Goal: Transaction & Acquisition: Purchase product/service

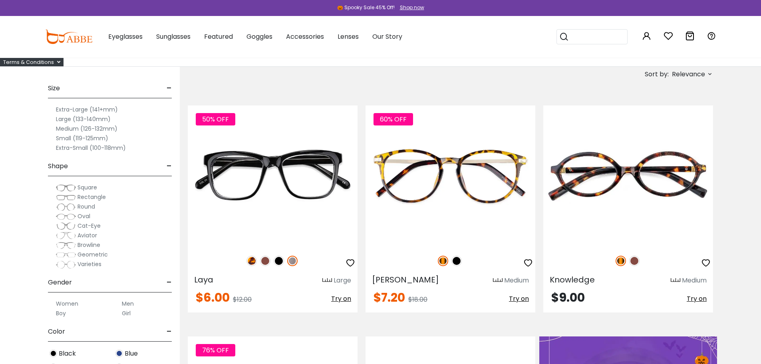
scroll to position [40, 0]
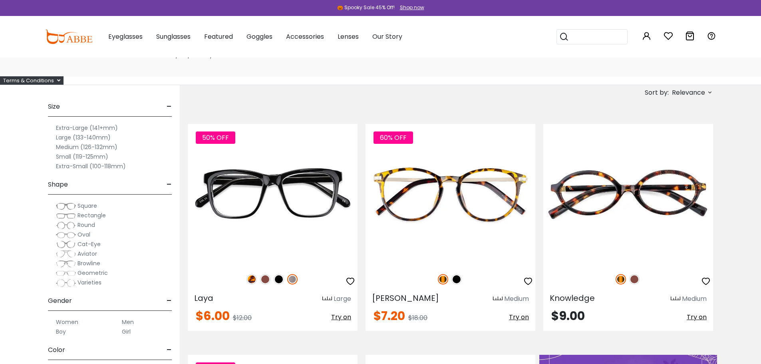
click at [77, 148] on label "Medium (126-132mm)" at bounding box center [87, 147] width 62 height 10
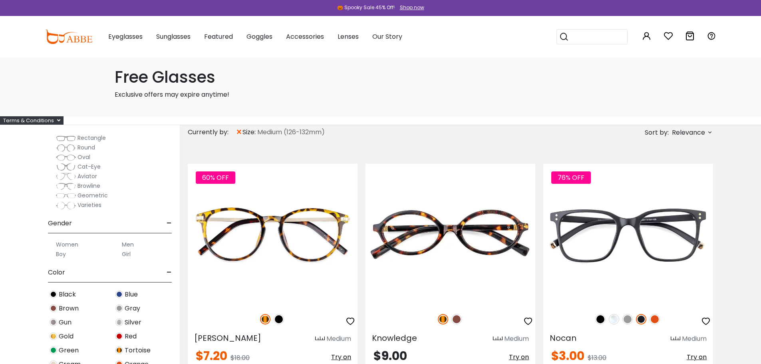
scroll to position [200, 0]
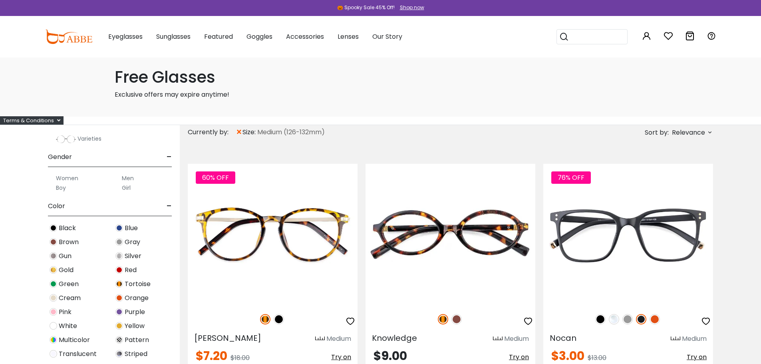
click at [129, 178] on label "Men" at bounding box center [128, 178] width 12 height 10
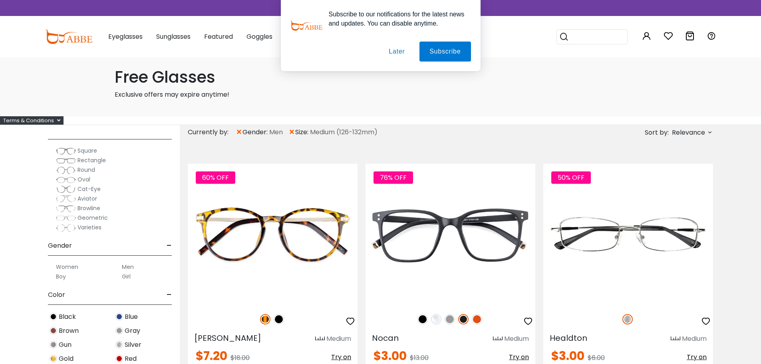
click at [686, 131] on span "Relevance" at bounding box center [688, 132] width 33 height 14
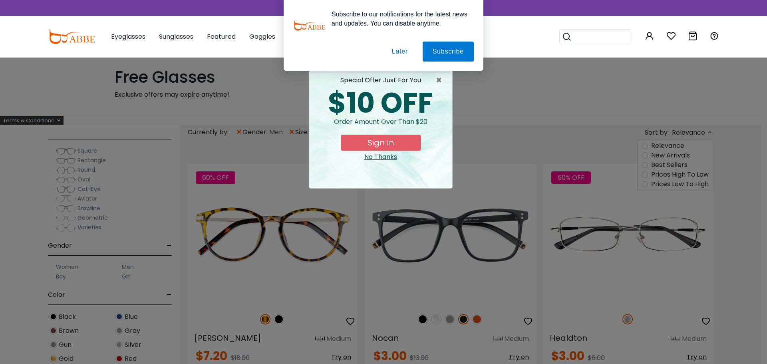
click at [401, 48] on button "Later" at bounding box center [400, 52] width 36 height 20
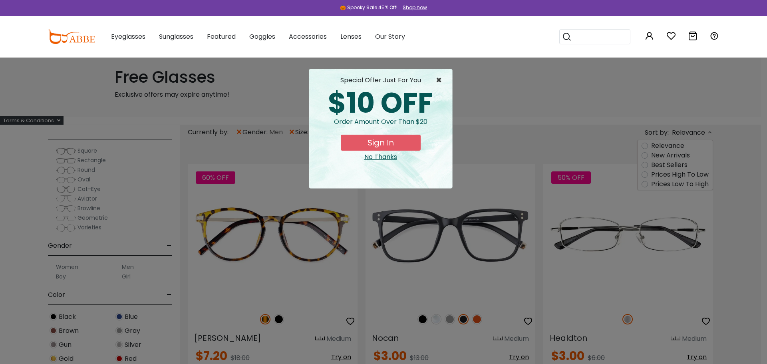
click at [441, 82] on span "×" at bounding box center [441, 81] width 10 height 10
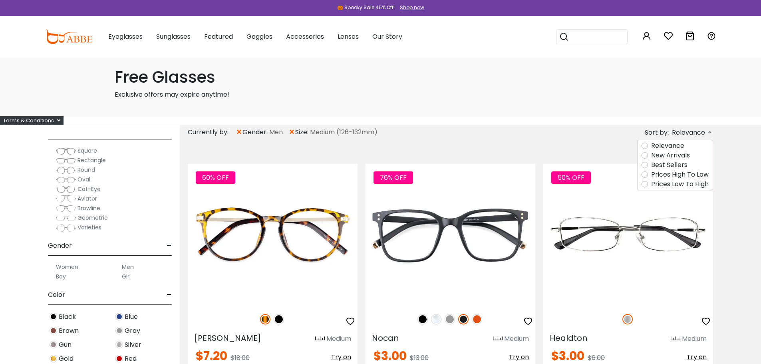
click at [670, 183] on label "Prices Low To High" at bounding box center [680, 184] width 58 height 10
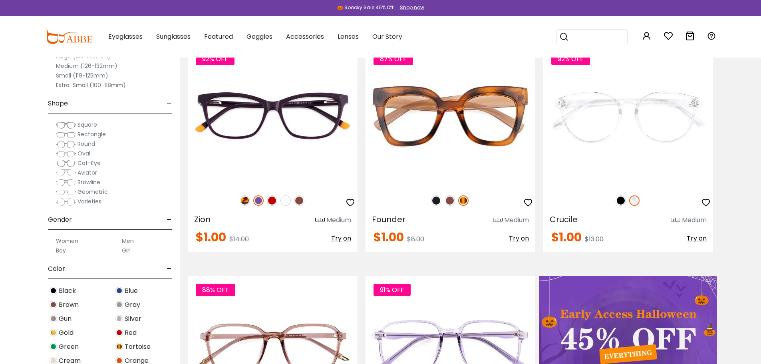
scroll to position [120, 0]
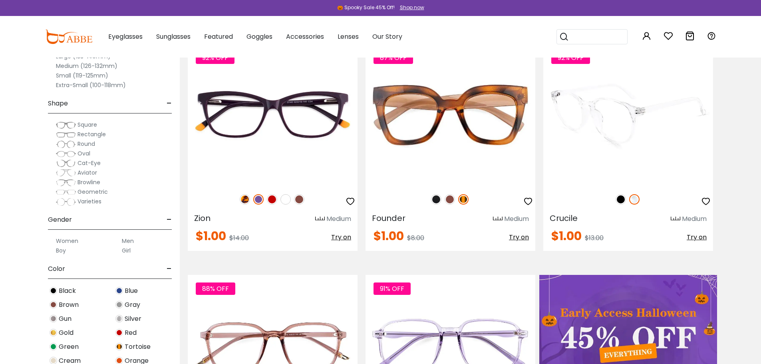
click at [621, 200] on img at bounding box center [621, 199] width 10 height 10
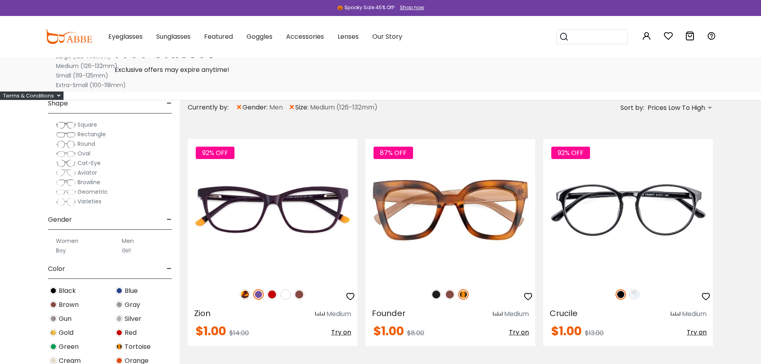
scroll to position [0, 0]
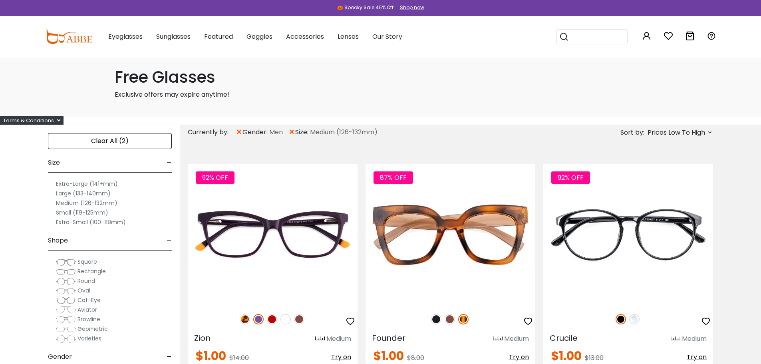
click at [66, 201] on label "Medium (126-132mm)" at bounding box center [87, 203] width 62 height 10
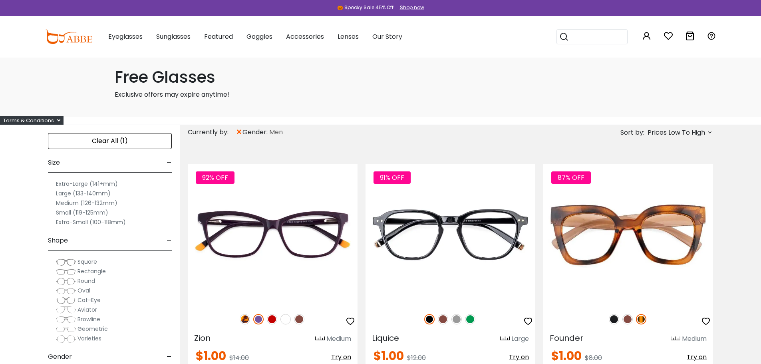
click at [67, 204] on label "Medium (126-132mm)" at bounding box center [87, 203] width 62 height 10
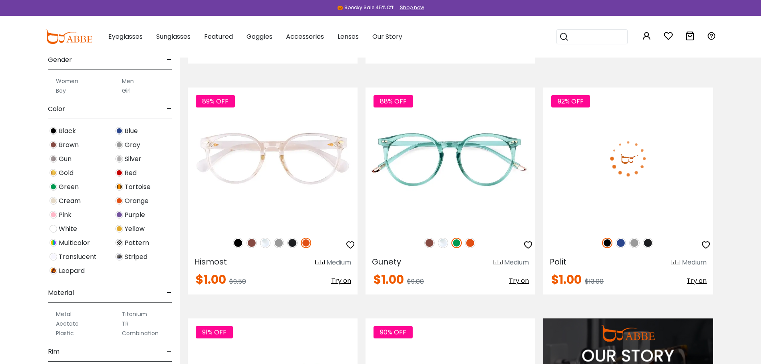
scroll to position [559, 0]
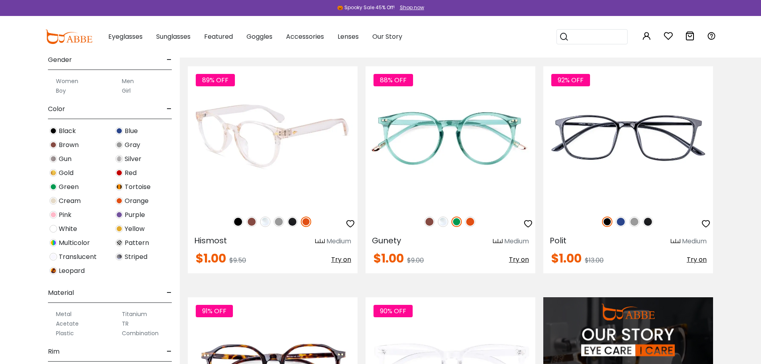
click at [265, 223] on img at bounding box center [265, 222] width 10 height 10
click at [278, 223] on img at bounding box center [279, 222] width 10 height 10
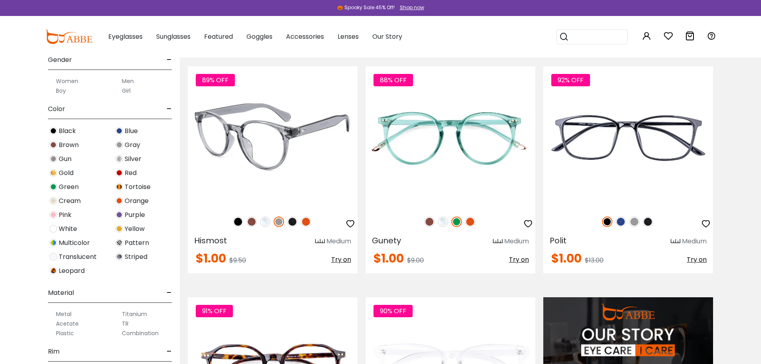
click at [292, 222] on img at bounding box center [292, 222] width 10 height 10
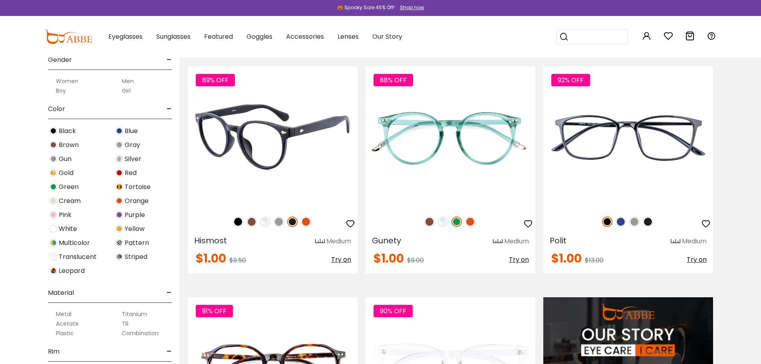
click at [306, 223] on img at bounding box center [306, 222] width 10 height 10
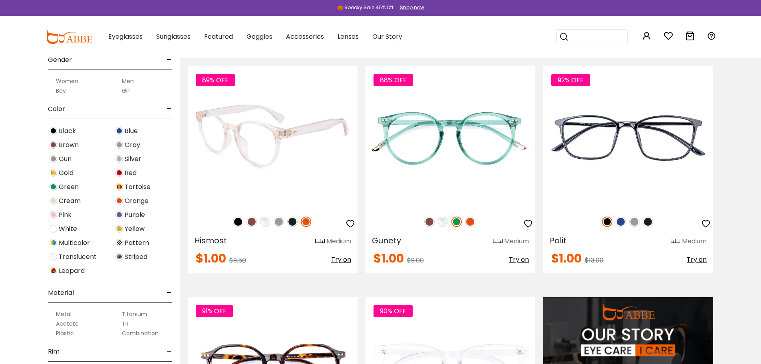
click at [239, 222] on img at bounding box center [238, 222] width 10 height 10
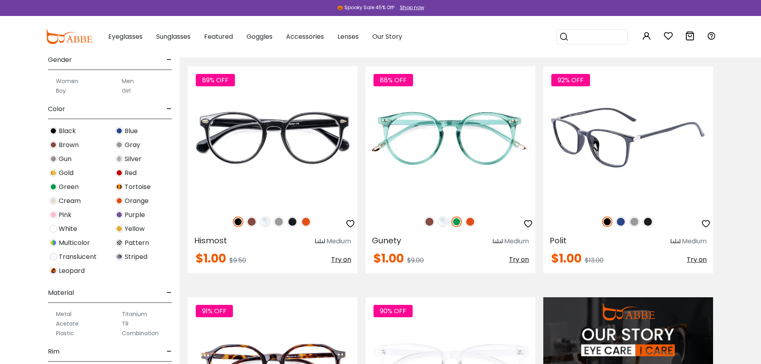
click at [633, 223] on img at bounding box center [634, 222] width 10 height 10
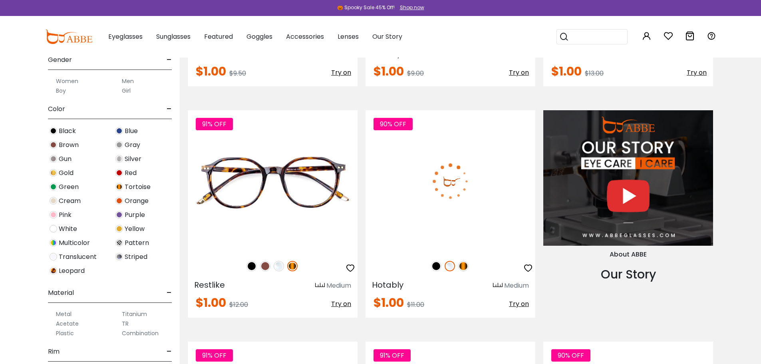
scroll to position [759, 0]
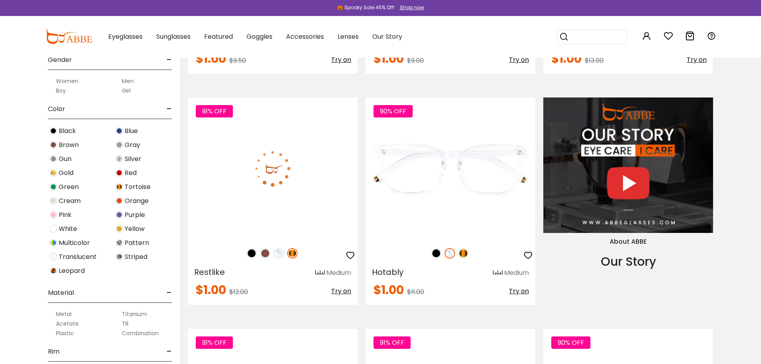
click at [264, 253] on img at bounding box center [265, 253] width 10 height 10
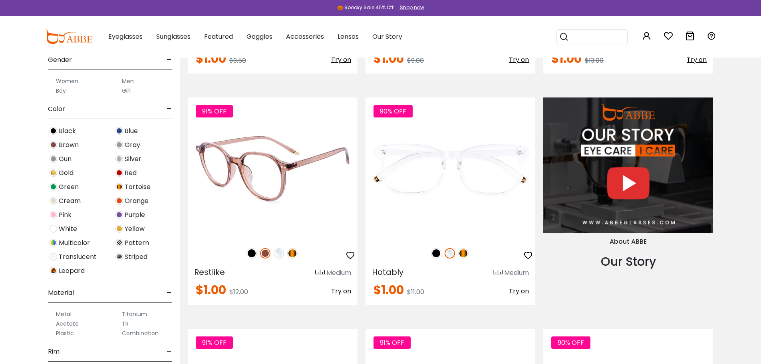
click at [279, 253] on img at bounding box center [279, 253] width 10 height 10
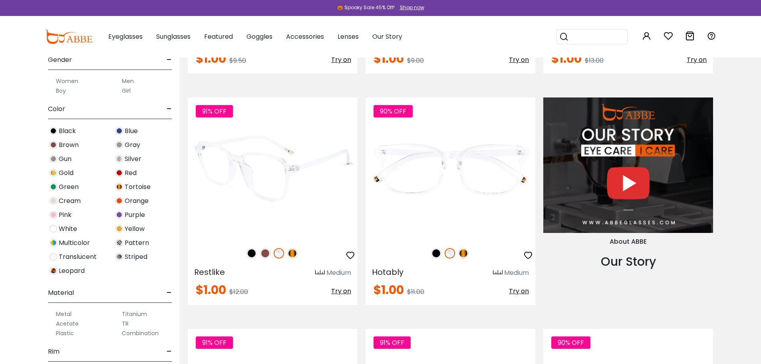
click at [249, 252] on img at bounding box center [252, 253] width 10 height 10
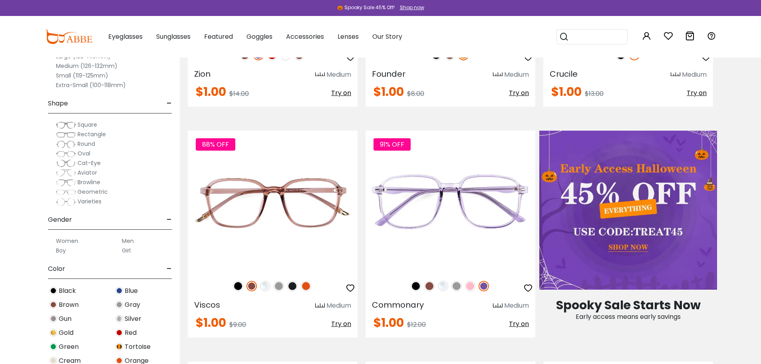
scroll to position [240, 0]
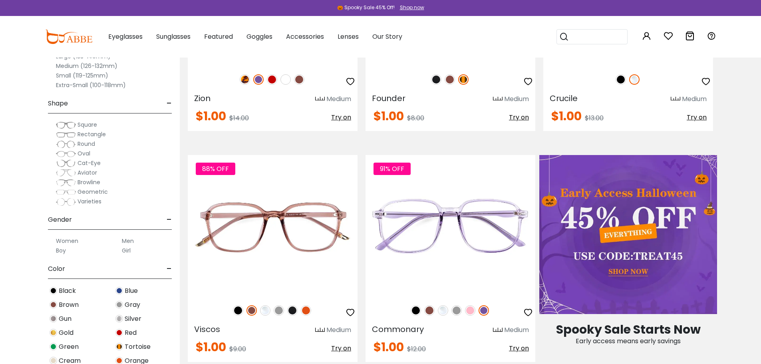
click at [76, 76] on label "Small (119-125mm)" at bounding box center [82, 76] width 52 height 10
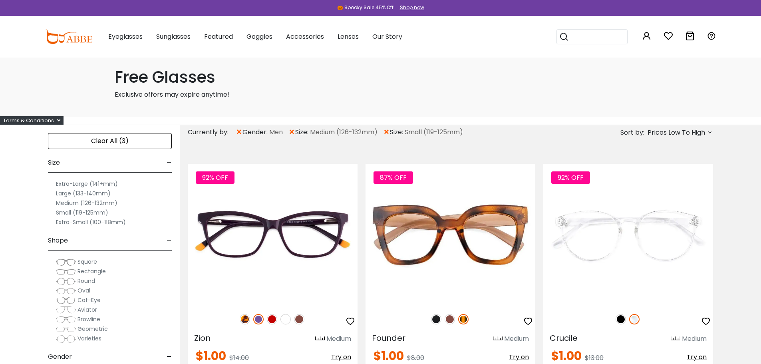
scroll to position [120, 0]
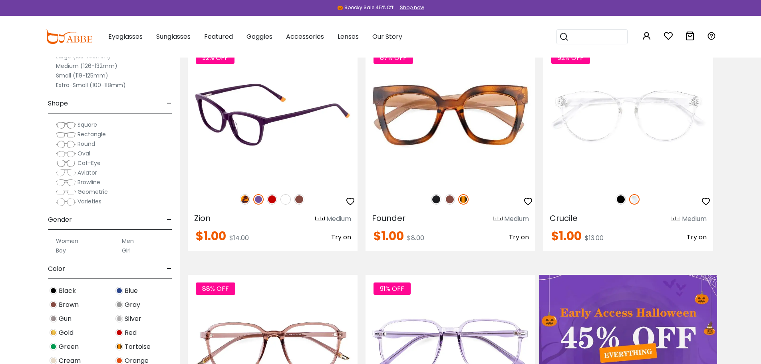
click at [246, 196] on img at bounding box center [245, 199] width 10 height 10
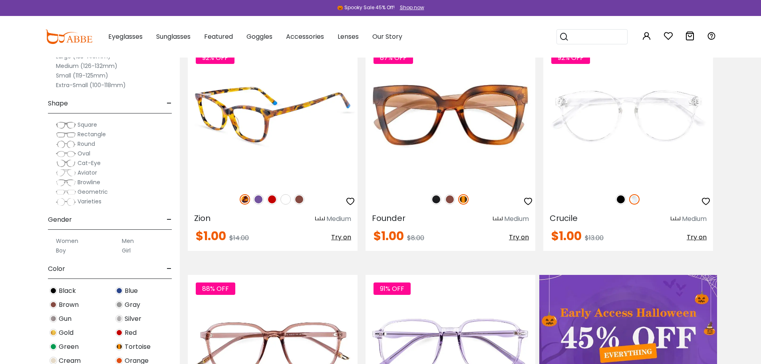
click at [272, 201] on img at bounding box center [272, 199] width 10 height 10
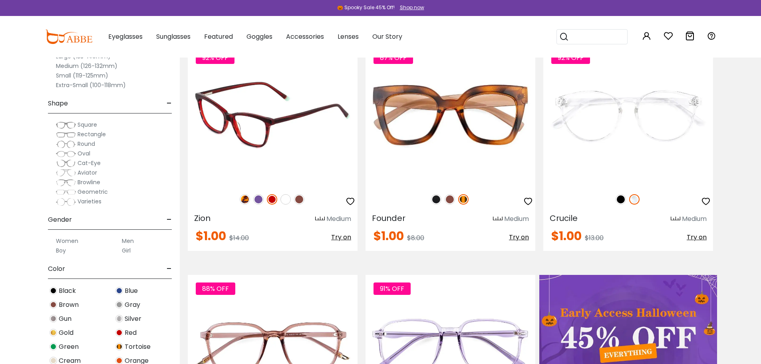
click at [280, 199] on div "92% OFF" at bounding box center [273, 199] width 170 height 17
click at [284, 200] on img at bounding box center [285, 199] width 10 height 10
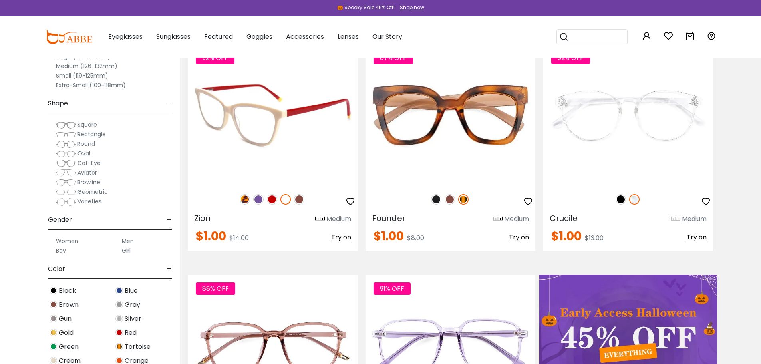
click at [302, 201] on img at bounding box center [299, 199] width 10 height 10
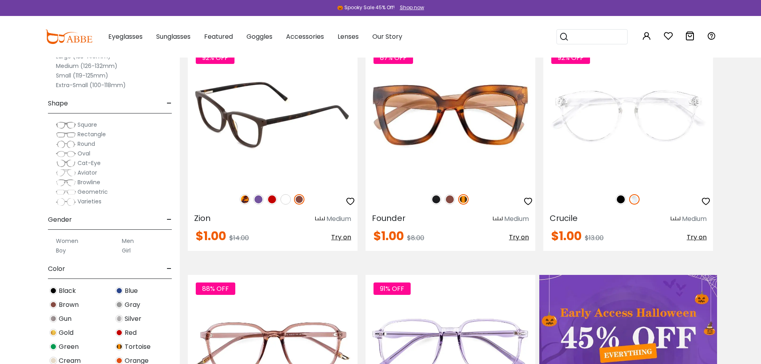
click at [290, 115] on img at bounding box center [273, 114] width 170 height 141
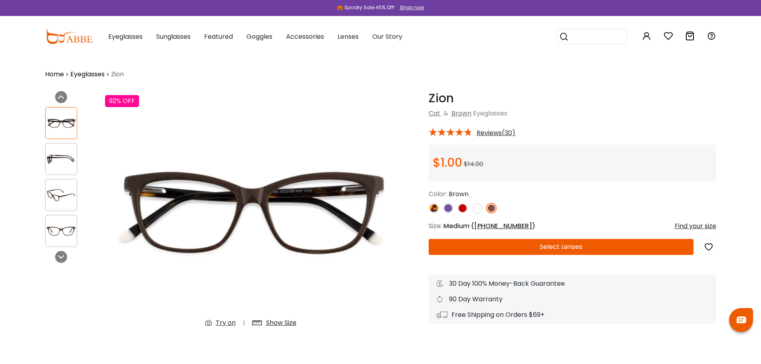
click at [224, 326] on div "Try on" at bounding box center [226, 323] width 20 height 10
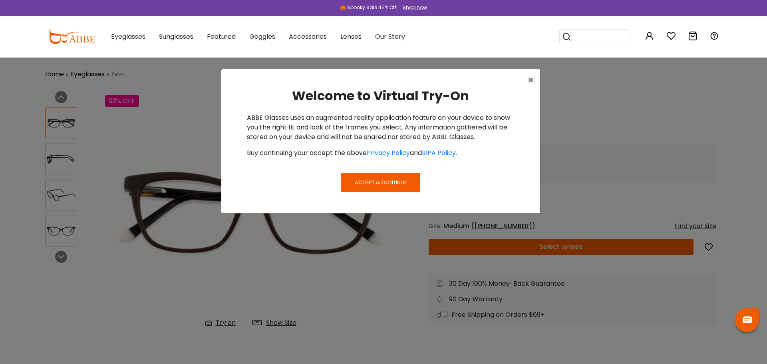
drag, startPoint x: 378, startPoint y: 174, endPoint x: 392, endPoint y: 179, distance: 15.4
click at [381, 175] on button "Accept & Continue" at bounding box center [380, 182] width 79 height 18
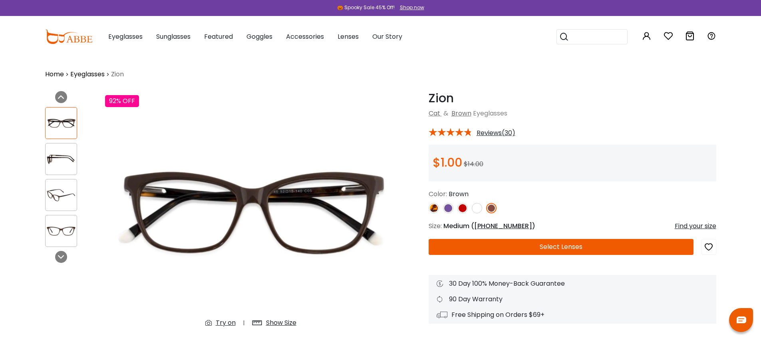
click at [223, 325] on div "Try on" at bounding box center [226, 323] width 20 height 10
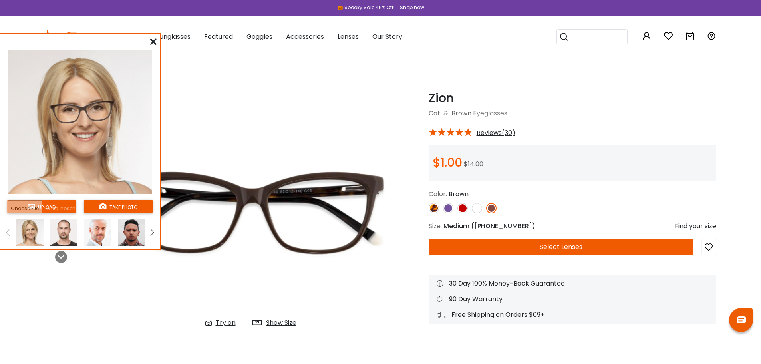
click at [72, 233] on img at bounding box center [64, 233] width 28 height 28
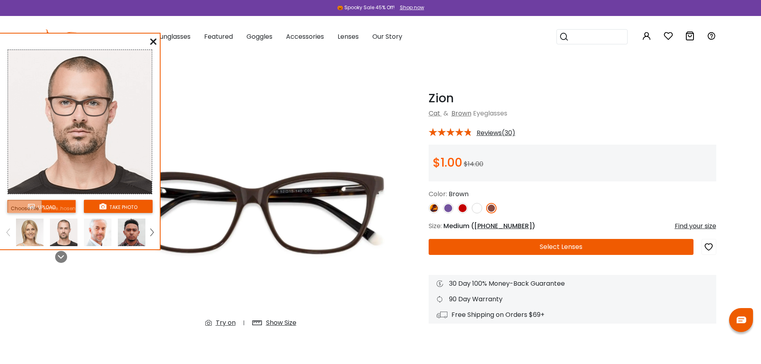
click at [133, 233] on img at bounding box center [132, 233] width 28 height 28
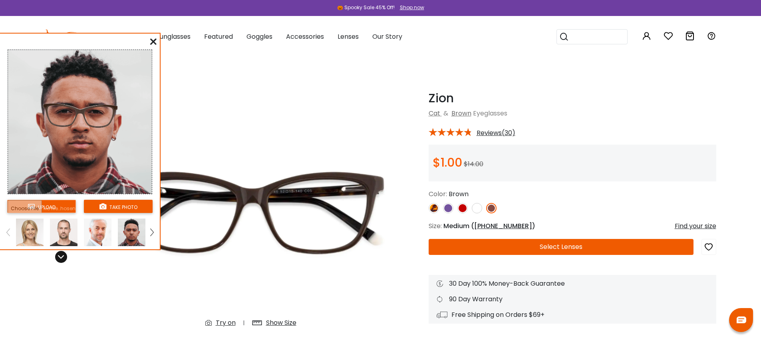
click at [64, 255] on icon at bounding box center [61, 257] width 6 height 6
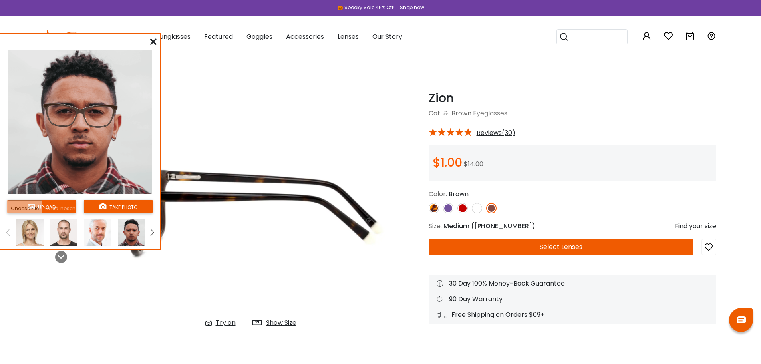
click at [151, 230] on img at bounding box center [151, 232] width 3 height 7
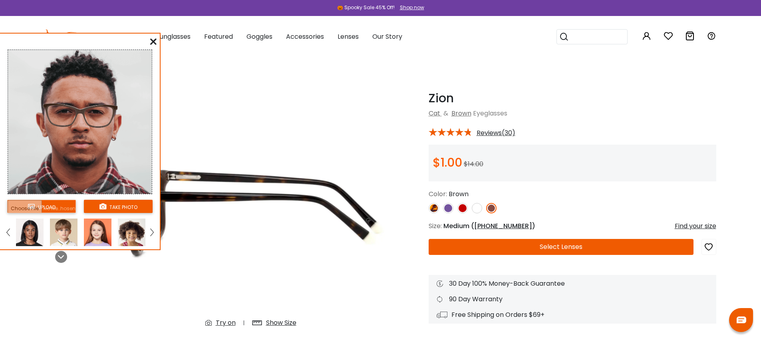
click at [151, 230] on img at bounding box center [151, 232] width 3 height 7
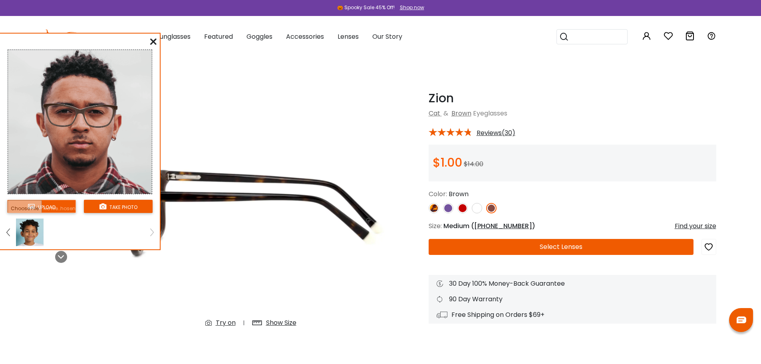
click at [38, 229] on img at bounding box center [30, 233] width 28 height 28
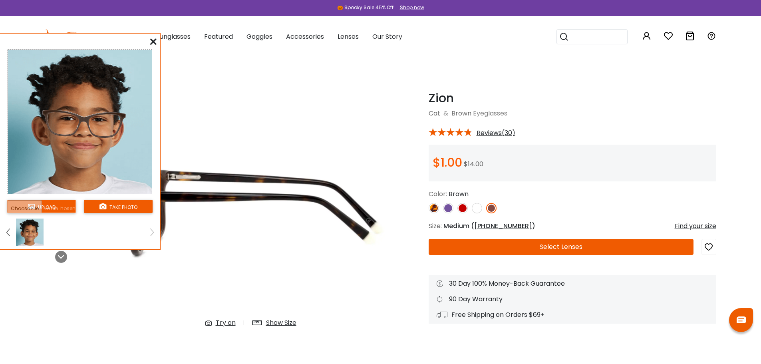
click at [155, 40] on icon at bounding box center [153, 41] width 6 height 6
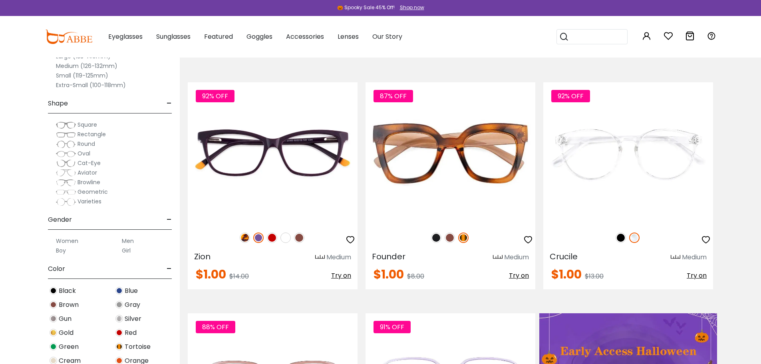
scroll to position [80, 0]
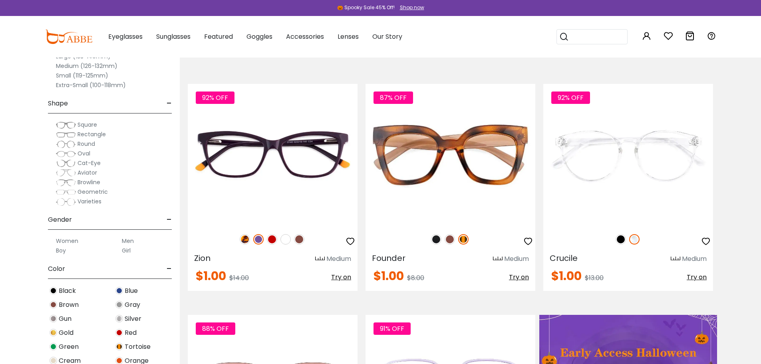
click at [76, 66] on label "Medium (126-132mm)" at bounding box center [87, 66] width 62 height 10
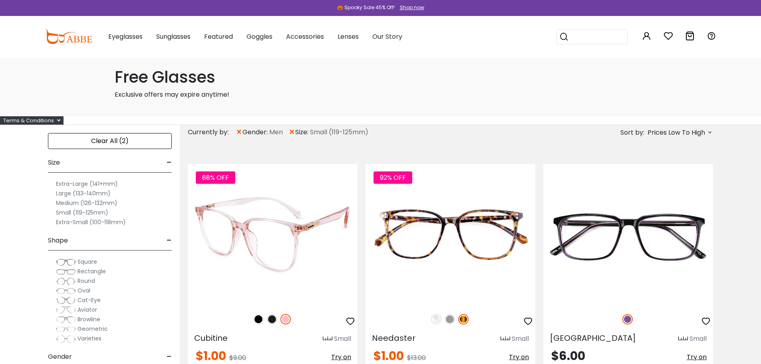
click at [258, 320] on img at bounding box center [258, 319] width 10 height 10
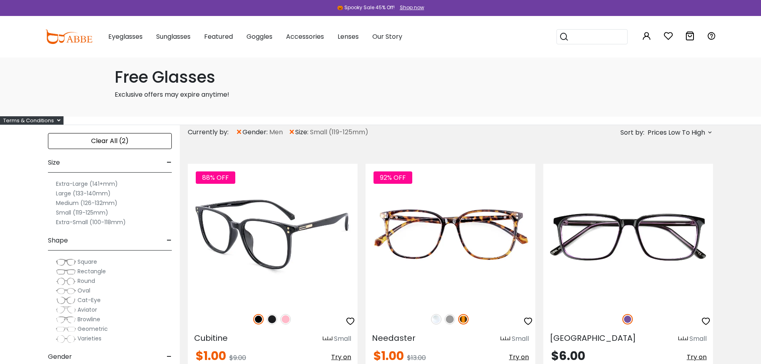
click at [270, 317] on img at bounding box center [272, 319] width 10 height 10
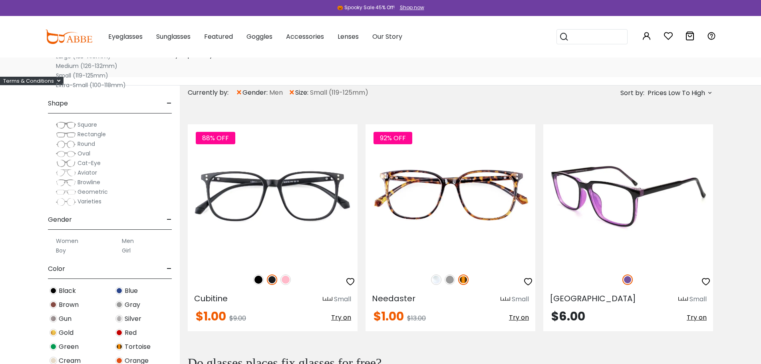
scroll to position [120, 0]
